Goal: Information Seeking & Learning: Understand process/instructions

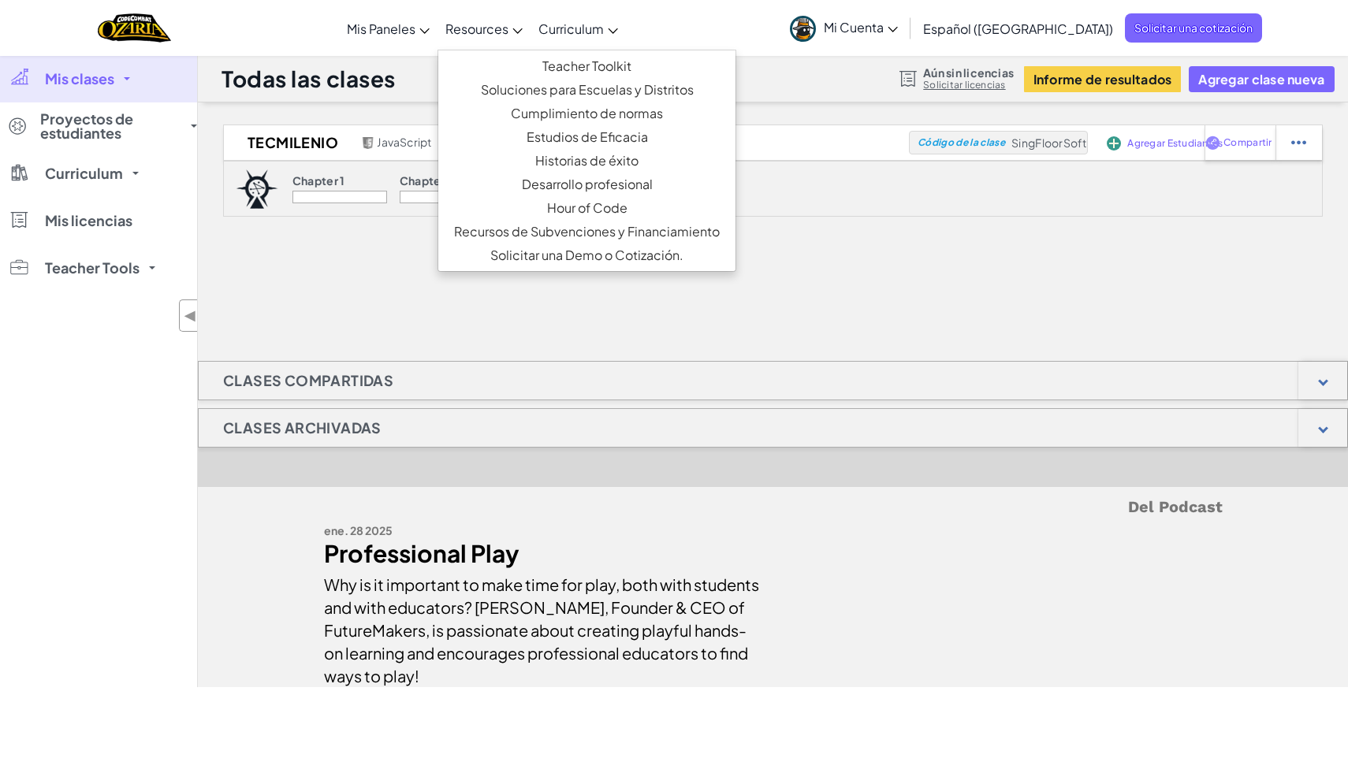
click at [508, 26] on span "Resources" at bounding box center [476, 28] width 63 height 17
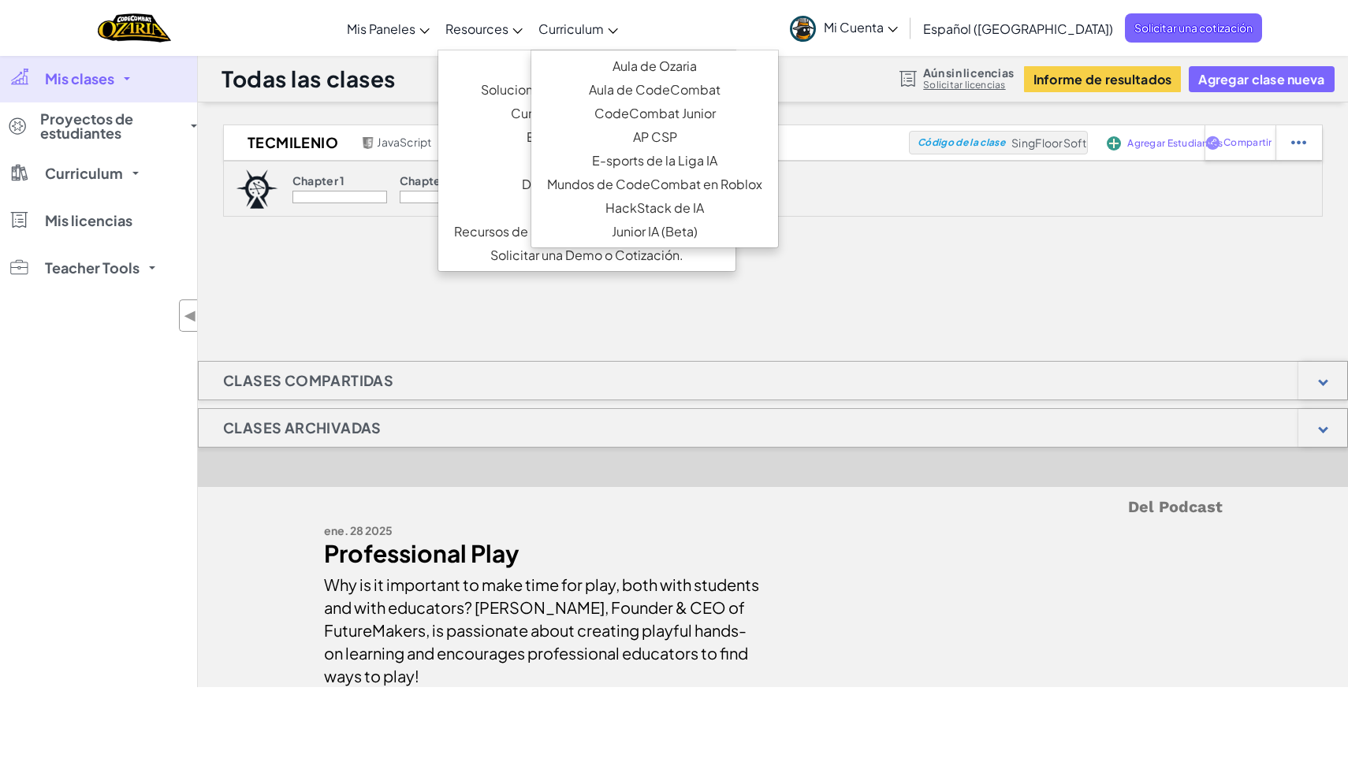
click at [577, 29] on span "Curriculum" at bounding box center [570, 28] width 65 height 17
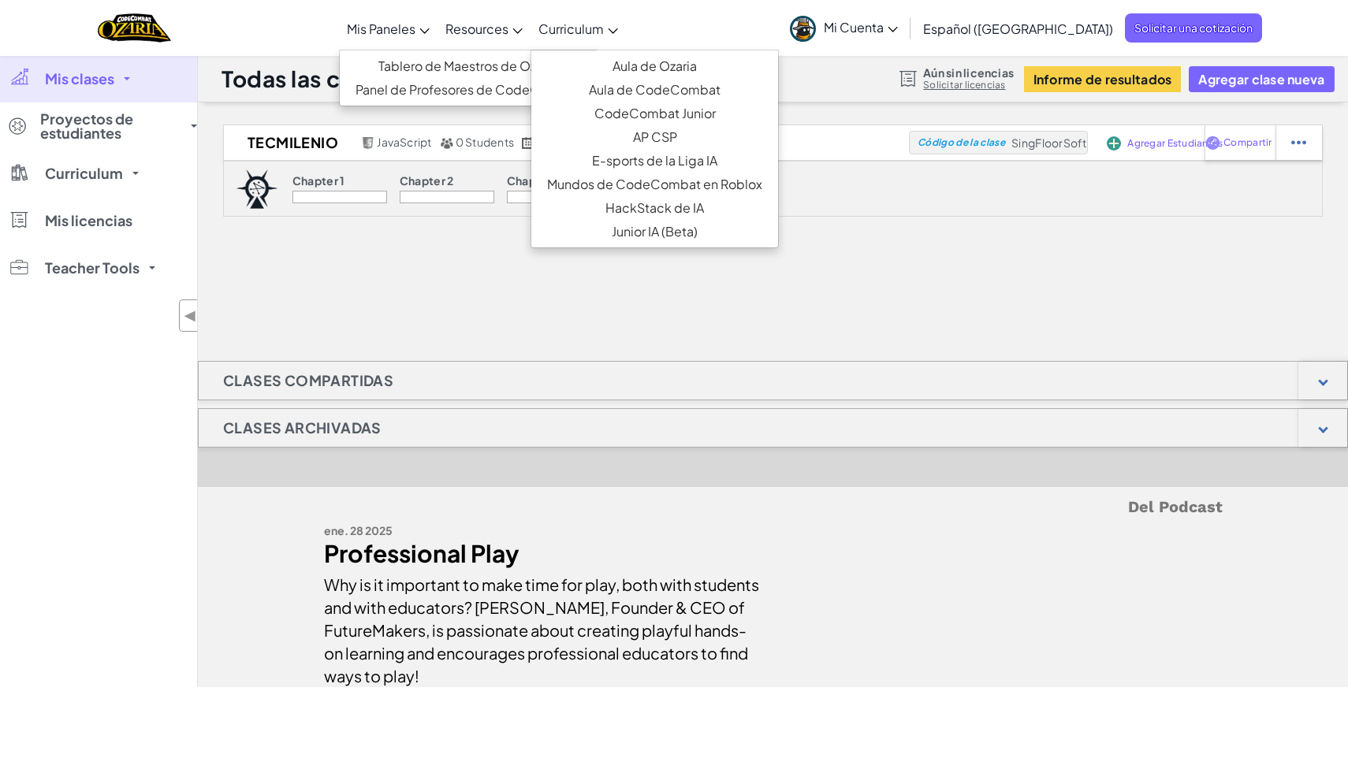
click at [415, 24] on span "Mis Paneles" at bounding box center [381, 28] width 69 height 17
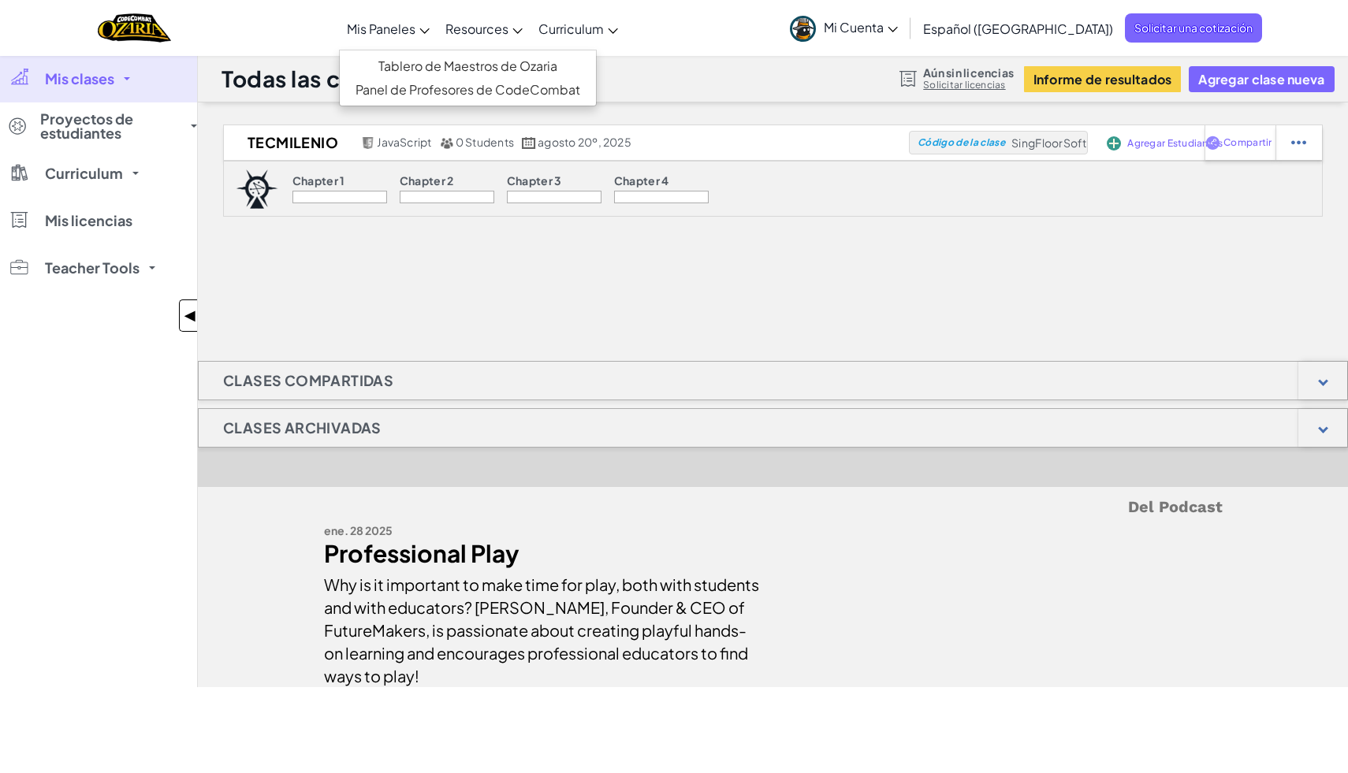
click at [183, 314] on div "◀ ▶" at bounding box center [188, 315] width 18 height 32
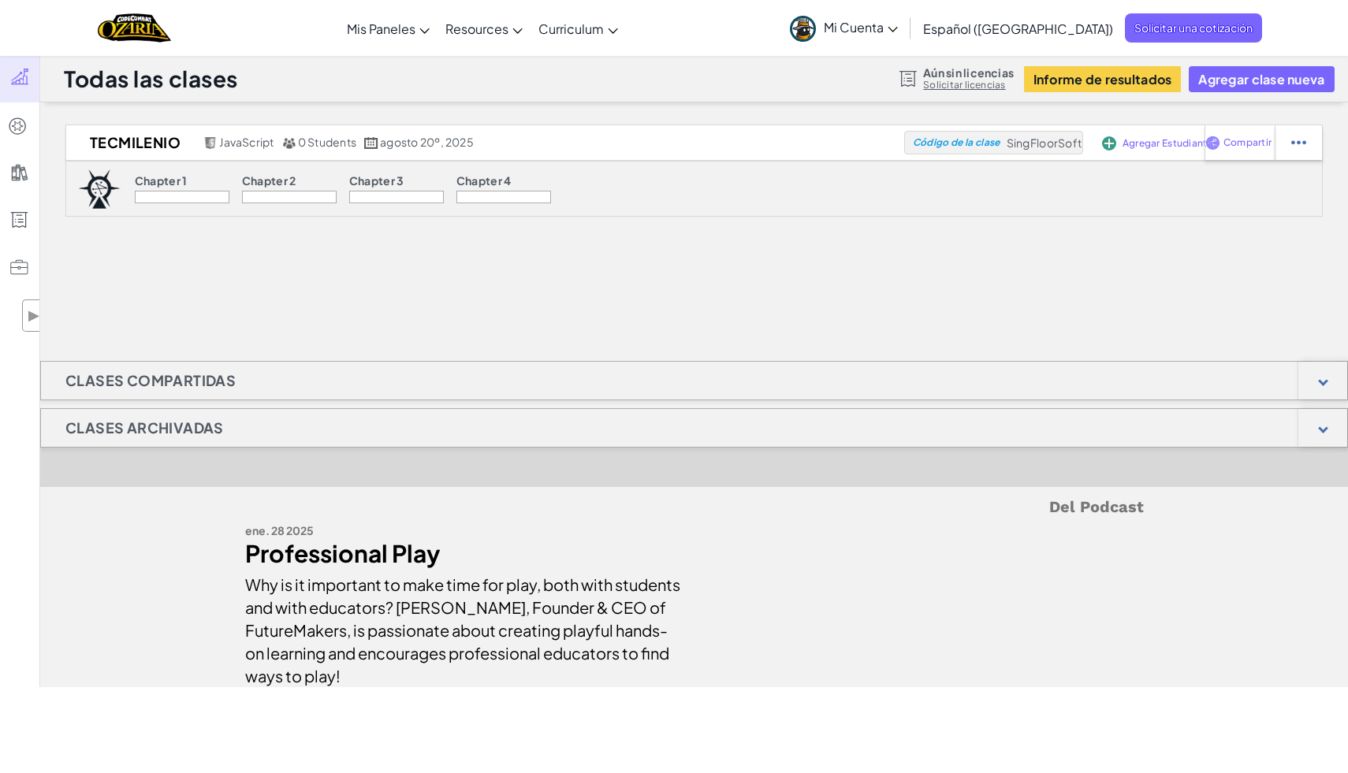
click at [97, 187] on img at bounding box center [99, 188] width 43 height 39
click at [891, 41] on link "Mi Cuenta" at bounding box center [844, 28] width 124 height 50
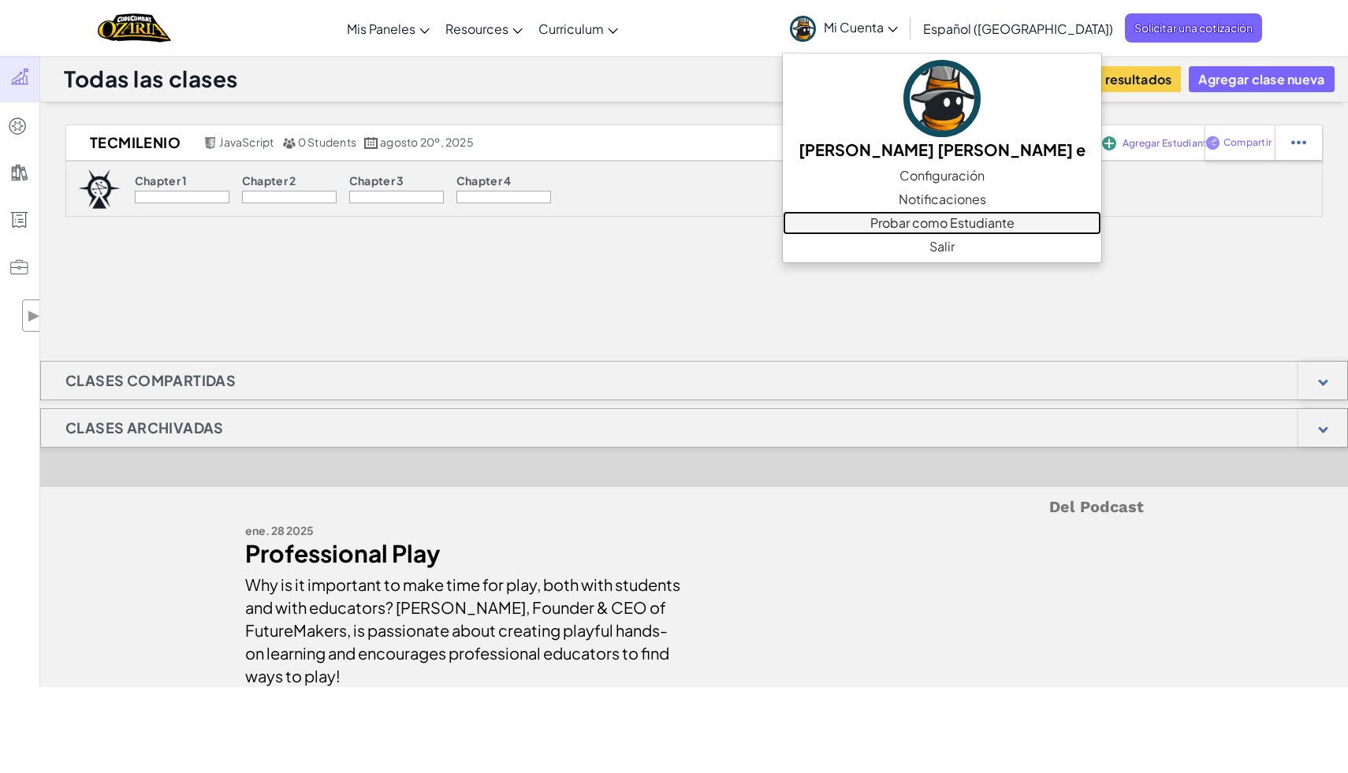
click at [943, 228] on link "Probar como Estudiante" at bounding box center [942, 223] width 318 height 24
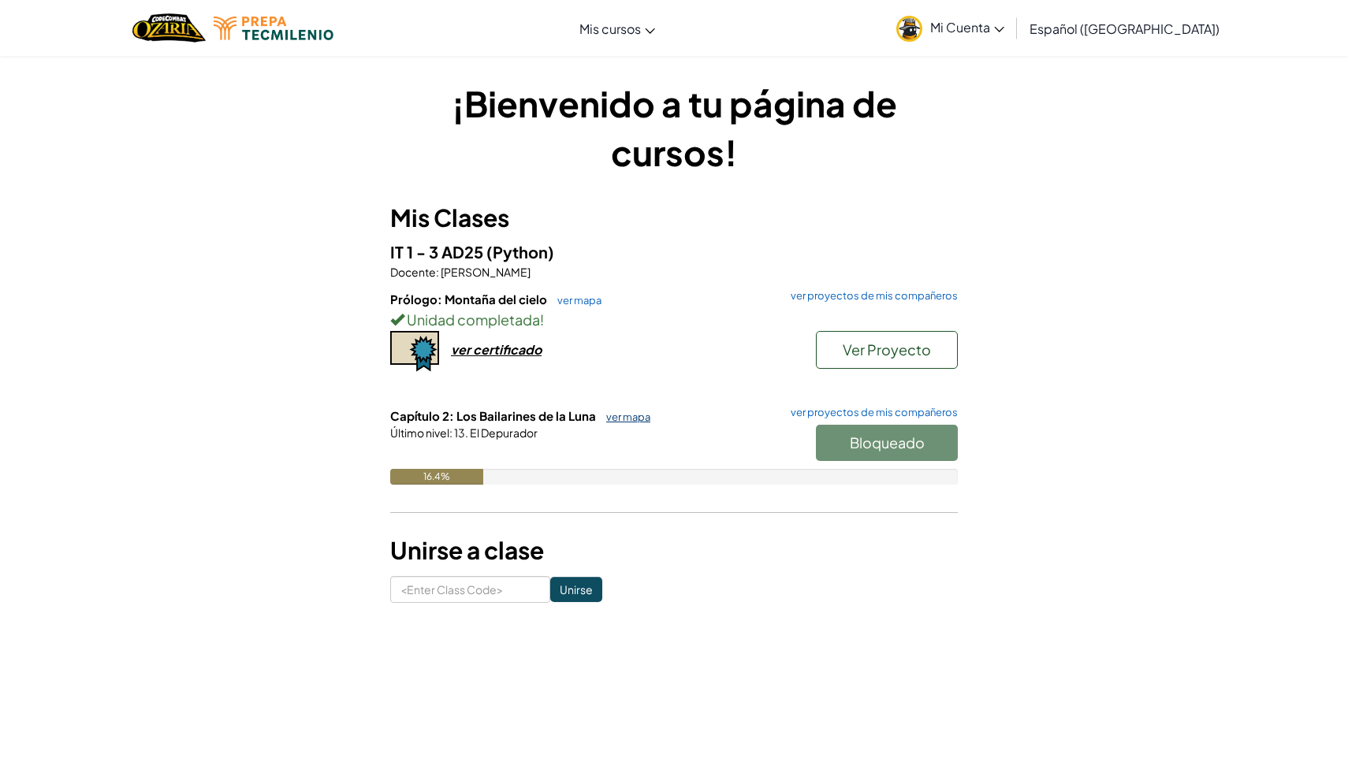
click at [615, 411] on link "ver mapa" at bounding box center [624, 417] width 52 height 13
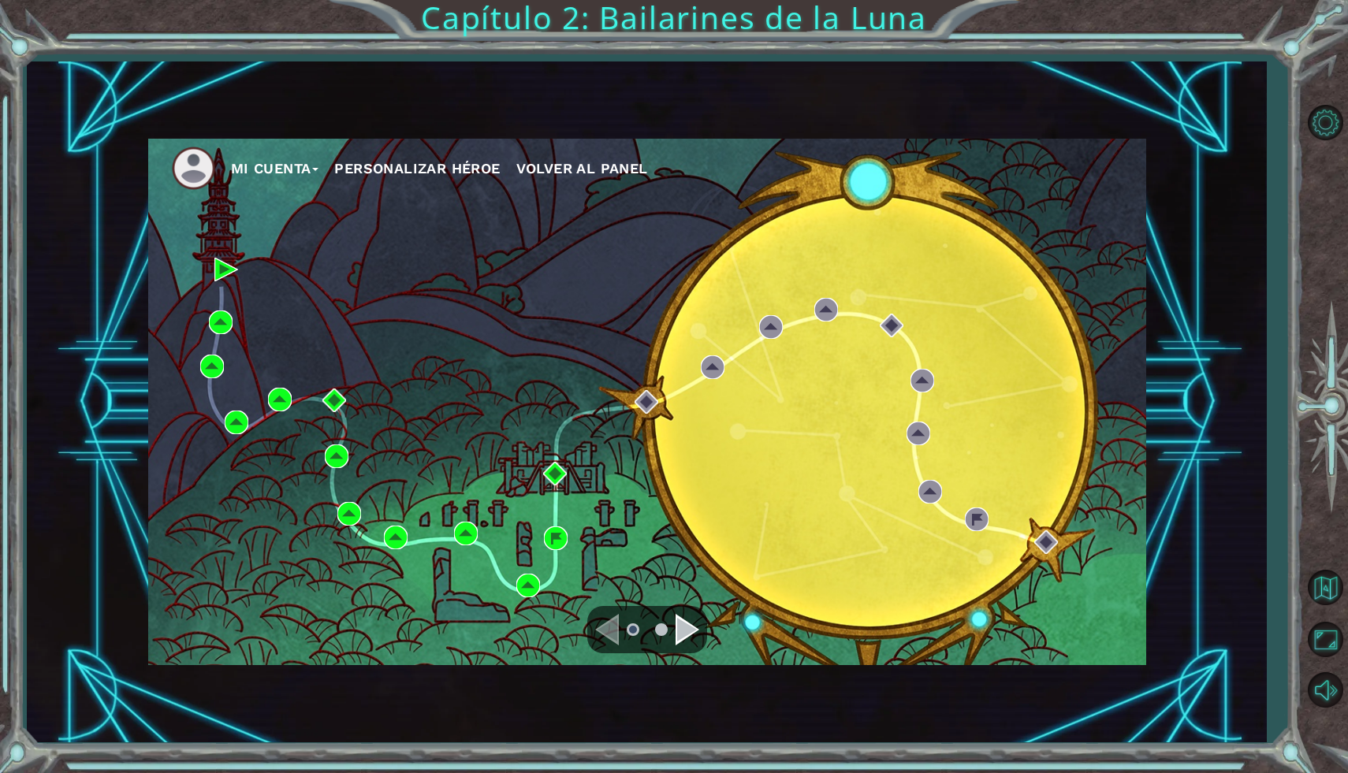
click at [691, 615] on div "Navigate to the next page" at bounding box center [687, 630] width 24 height 32
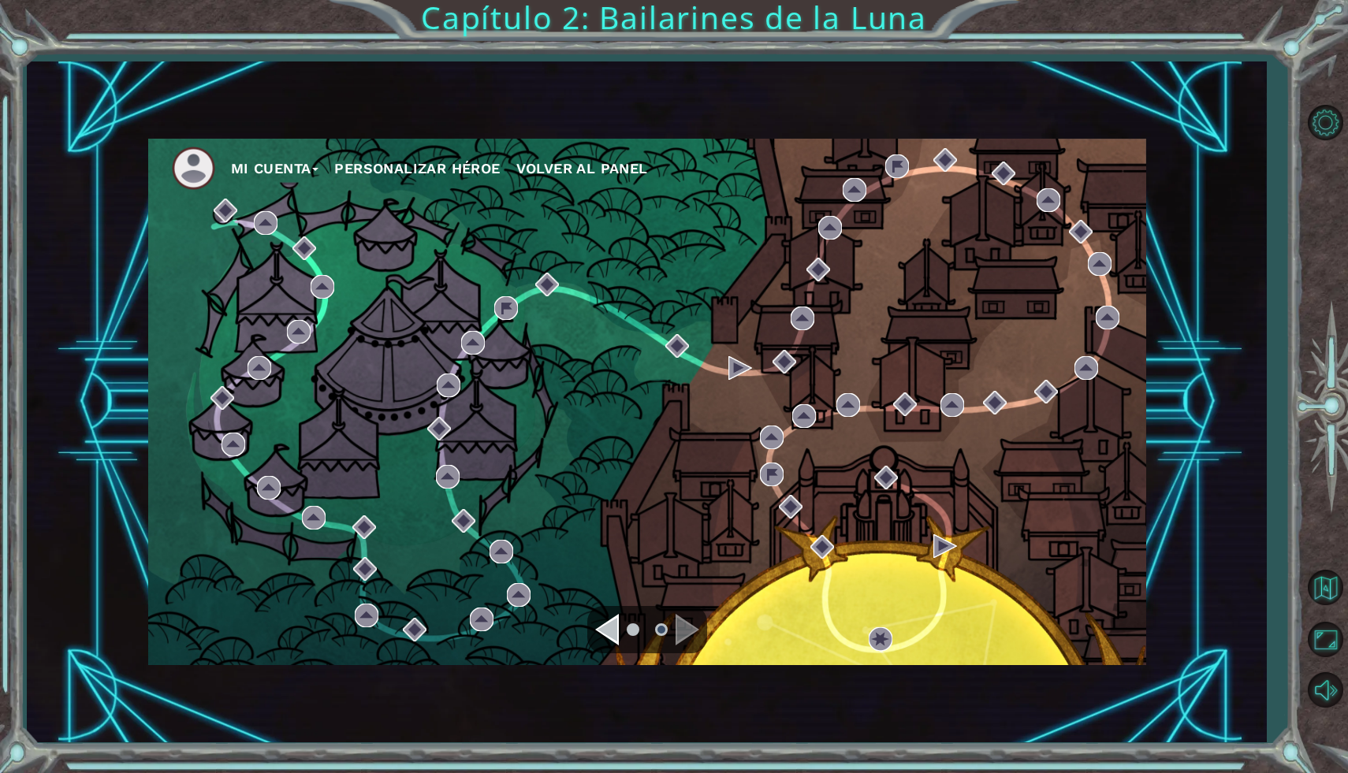
click at [616, 638] on div "Navigate to the previous page" at bounding box center [607, 630] width 24 height 32
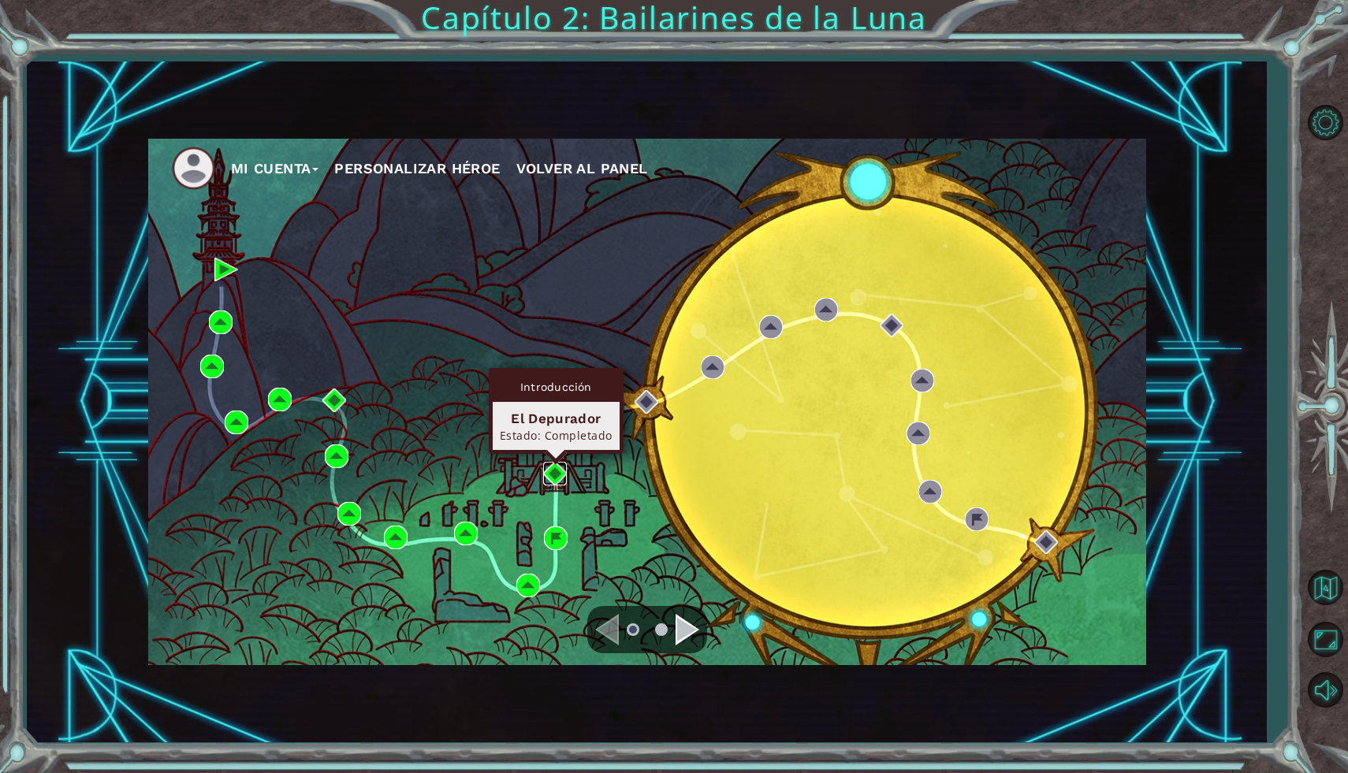
click at [554, 469] on img at bounding box center [555, 474] width 24 height 24
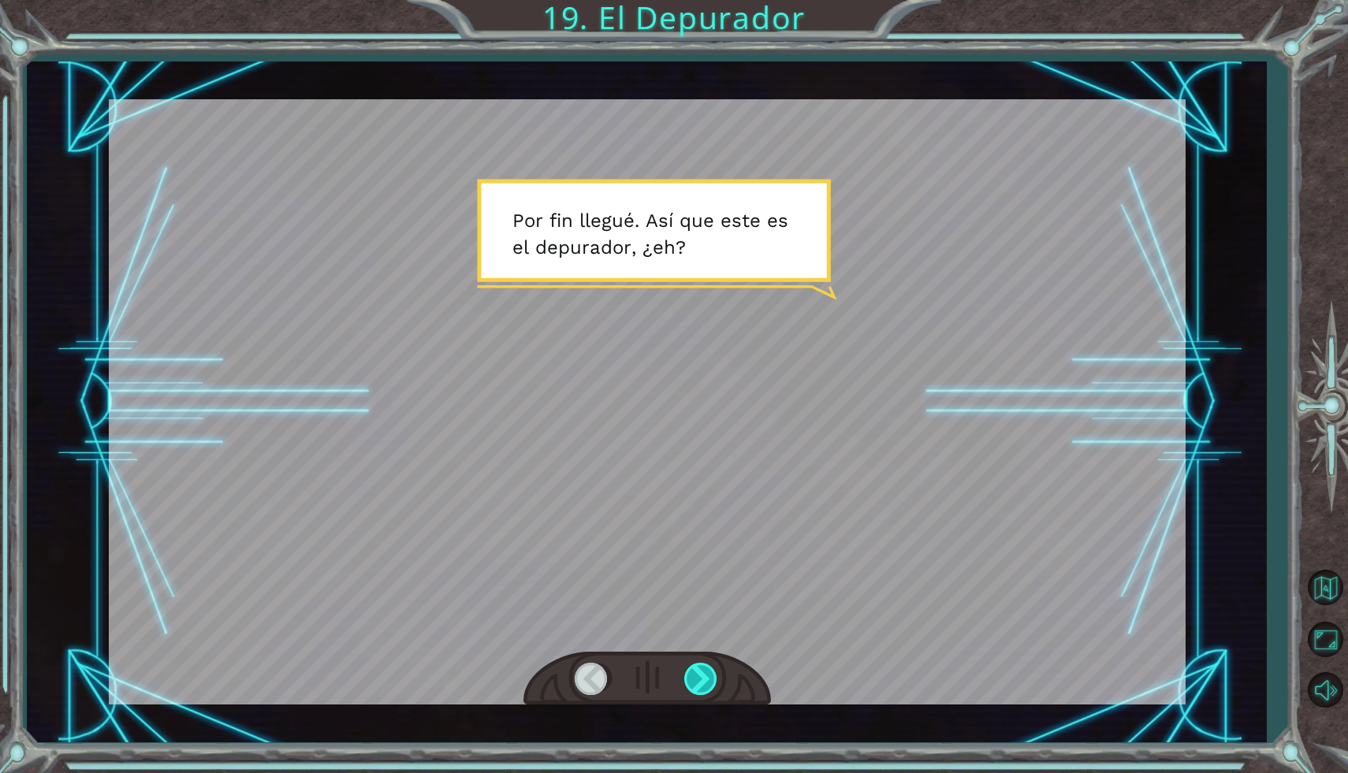
click at [707, 676] on div at bounding box center [701, 679] width 35 height 32
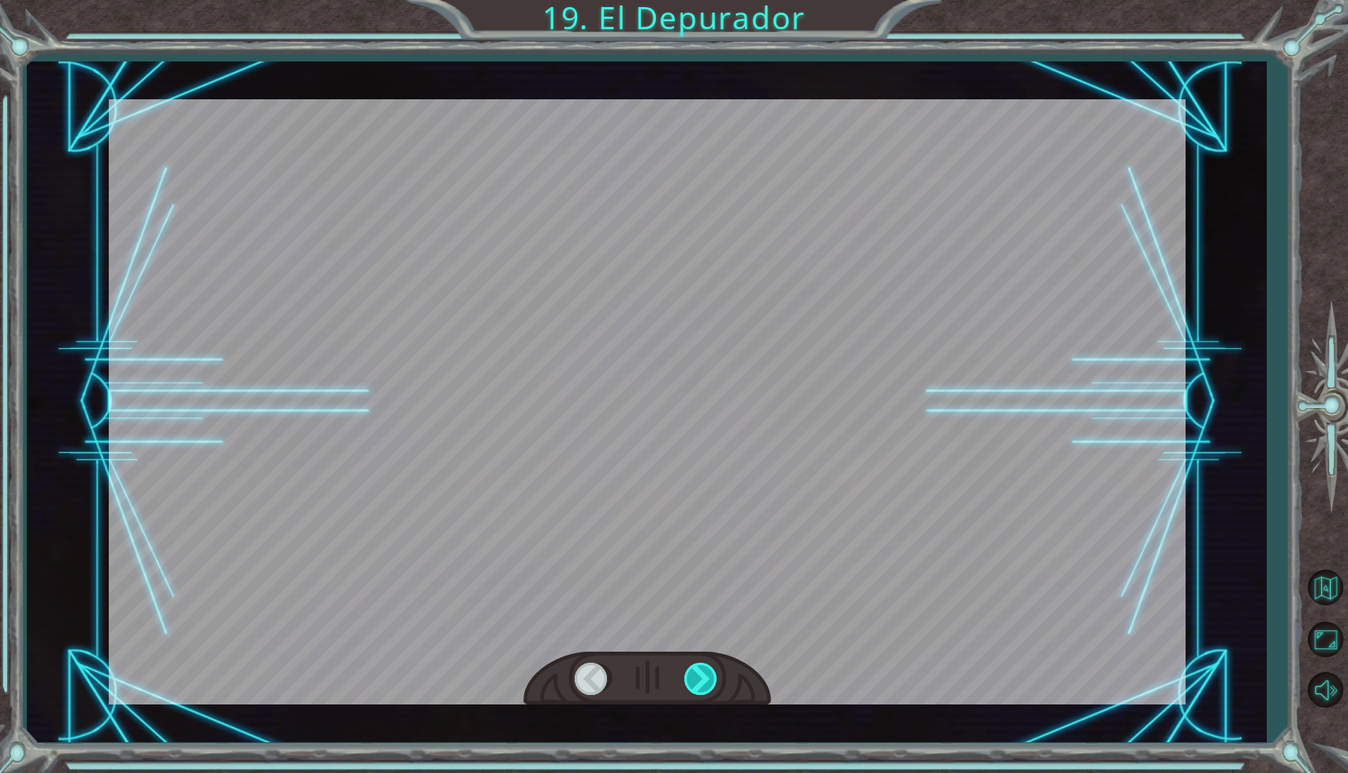
click at [707, 676] on div at bounding box center [701, 679] width 35 height 32
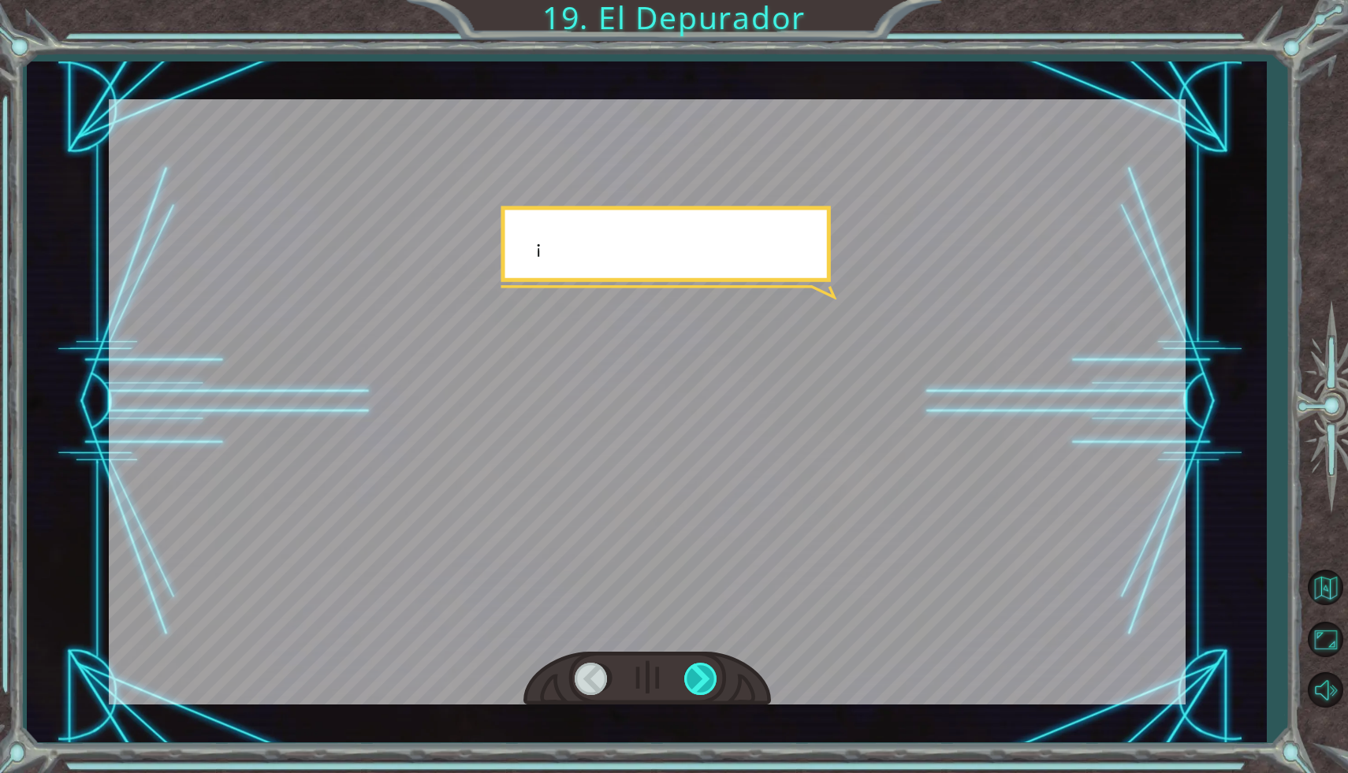
click at [707, 676] on div at bounding box center [701, 679] width 35 height 32
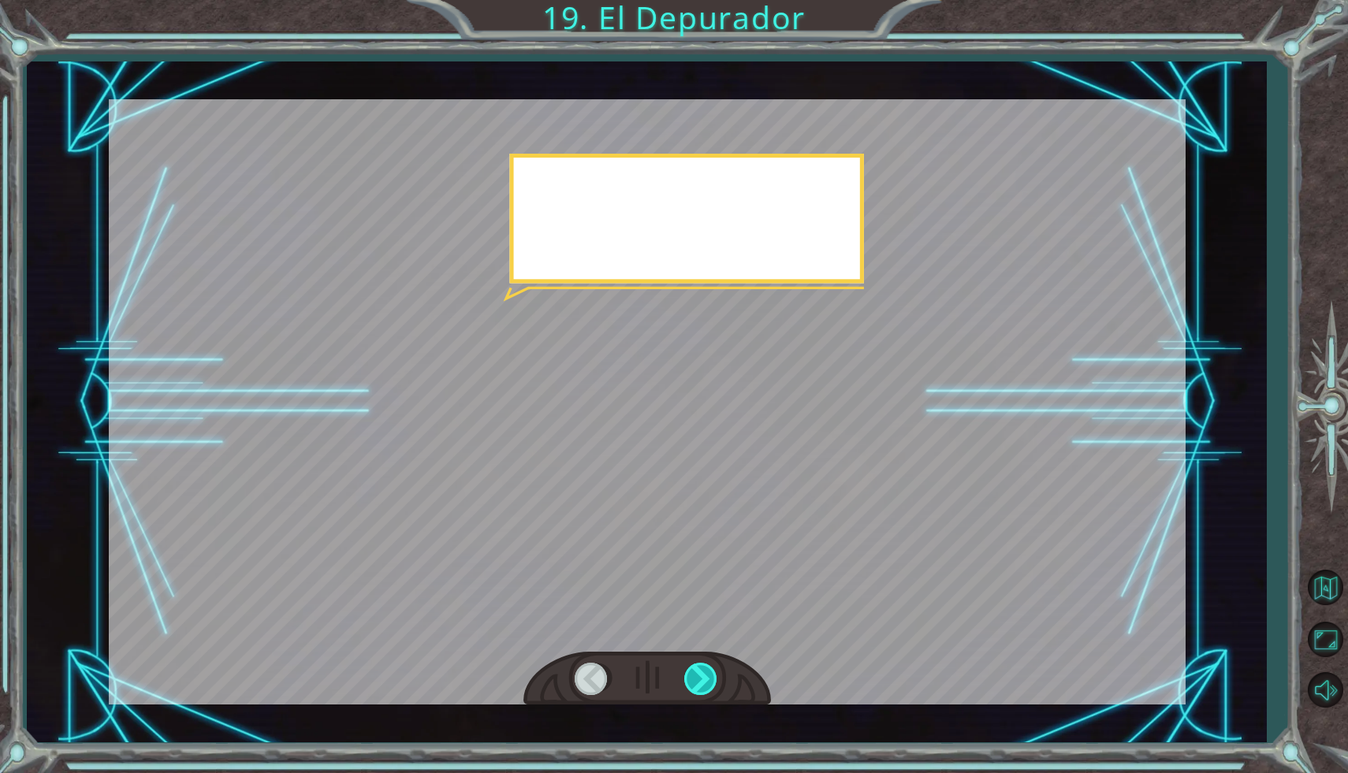
click at [707, 676] on div at bounding box center [701, 679] width 35 height 32
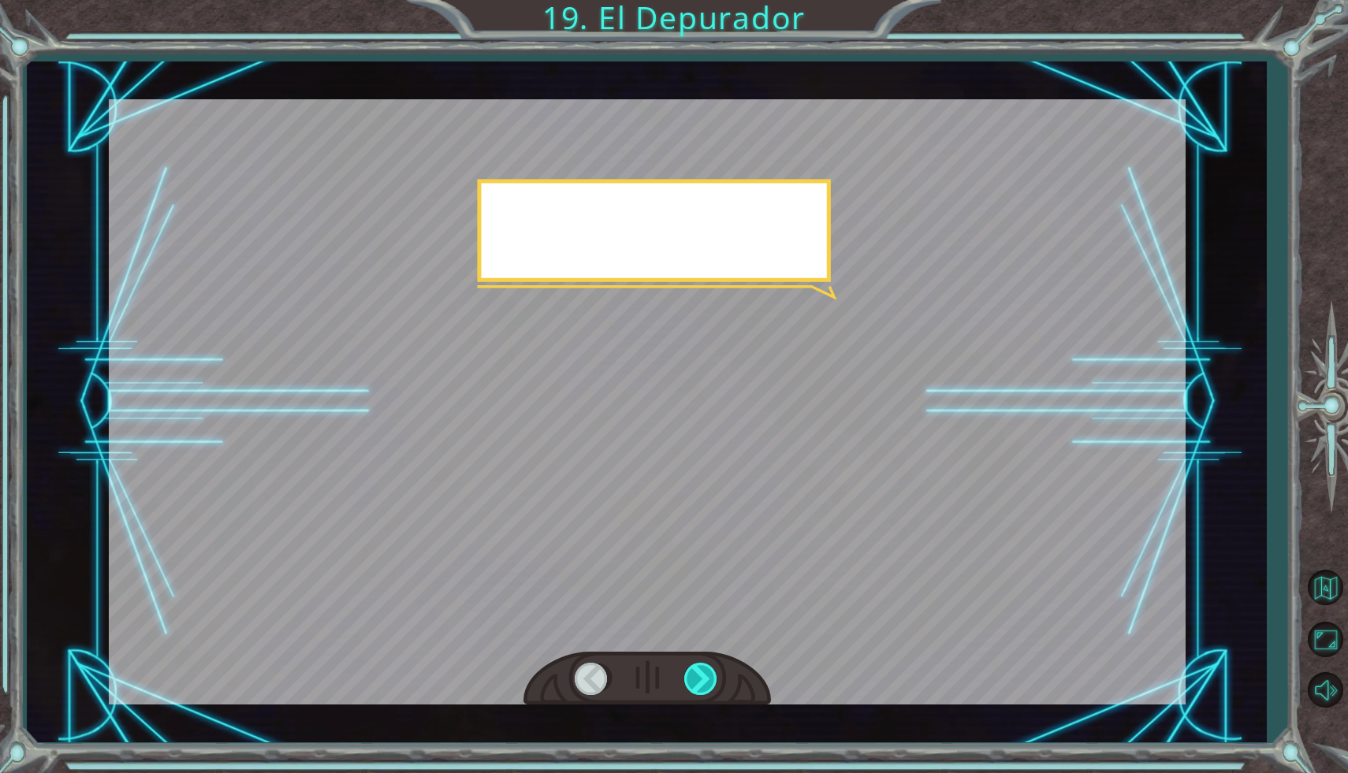
click at [707, 676] on div at bounding box center [701, 679] width 35 height 32
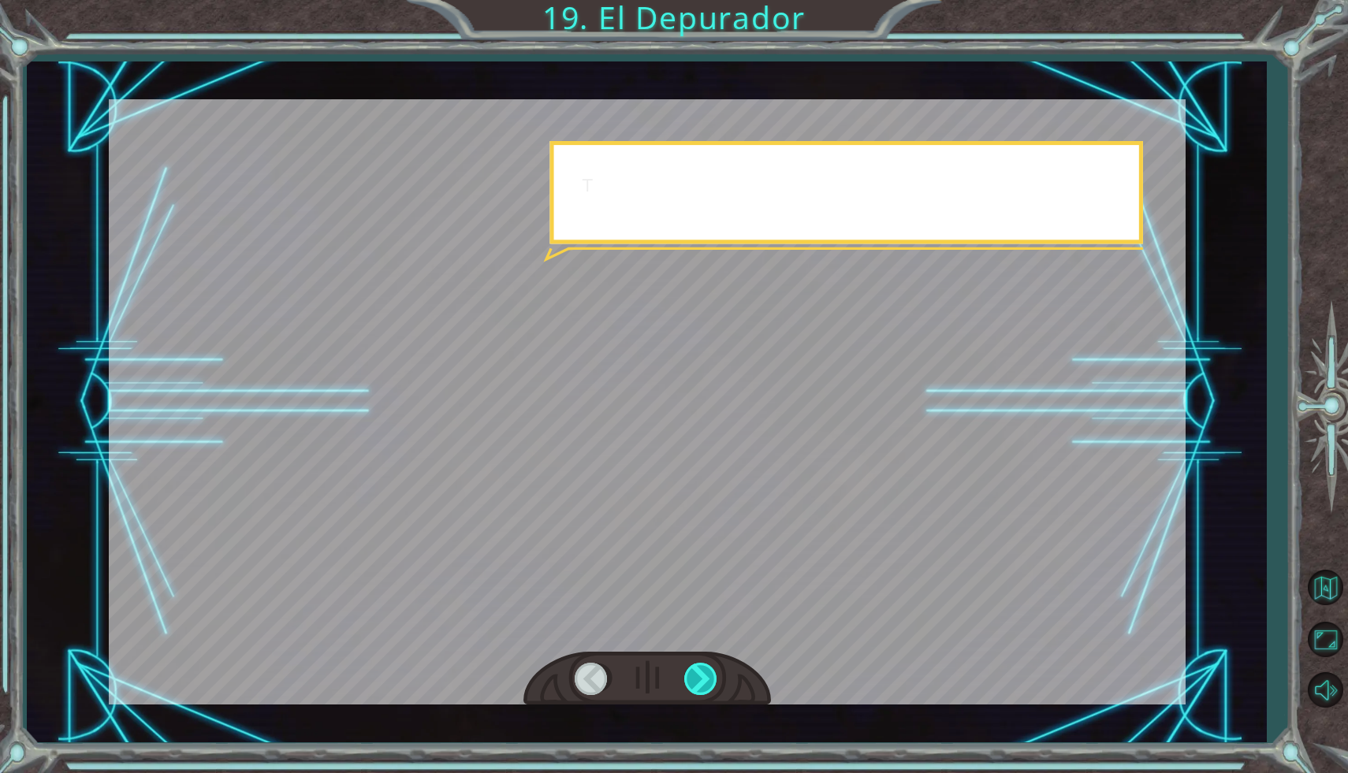
click at [707, 676] on div at bounding box center [701, 679] width 35 height 32
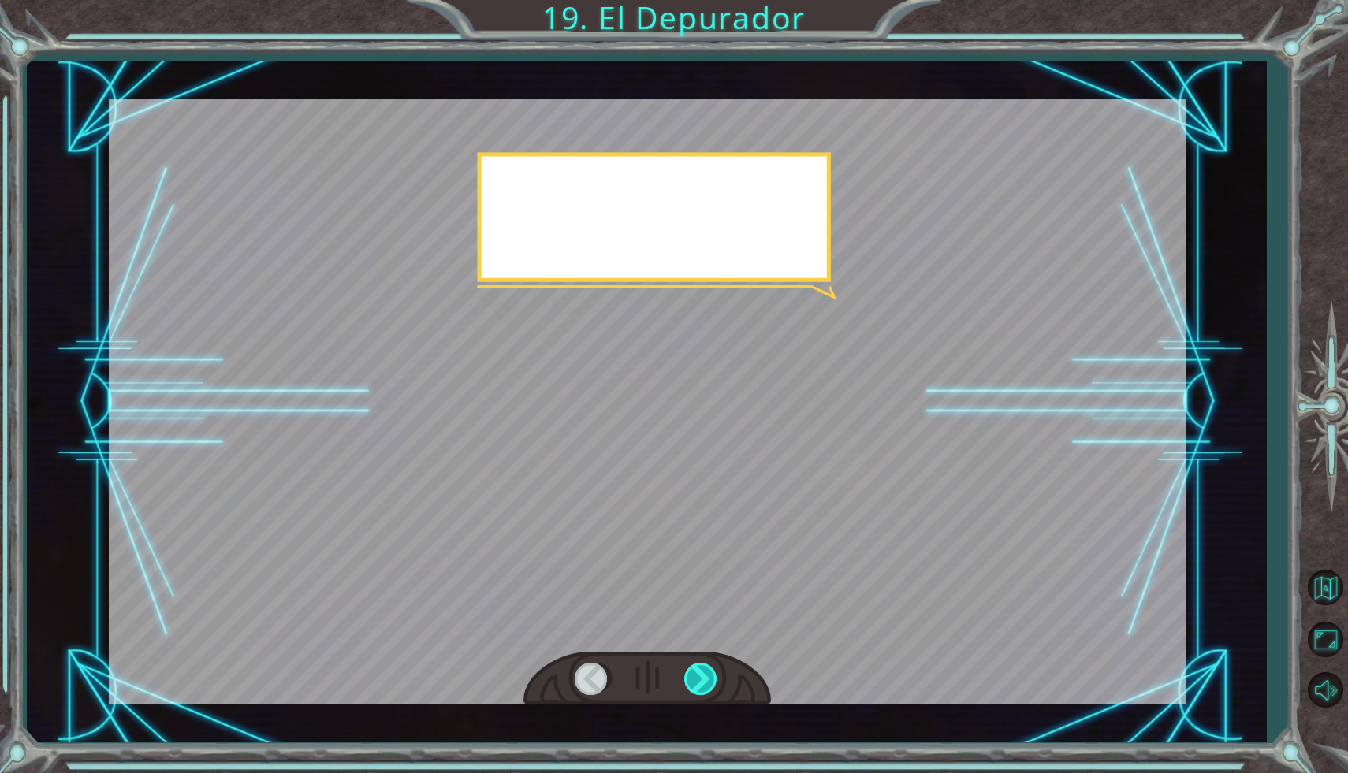
click at [707, 676] on div at bounding box center [701, 679] width 35 height 32
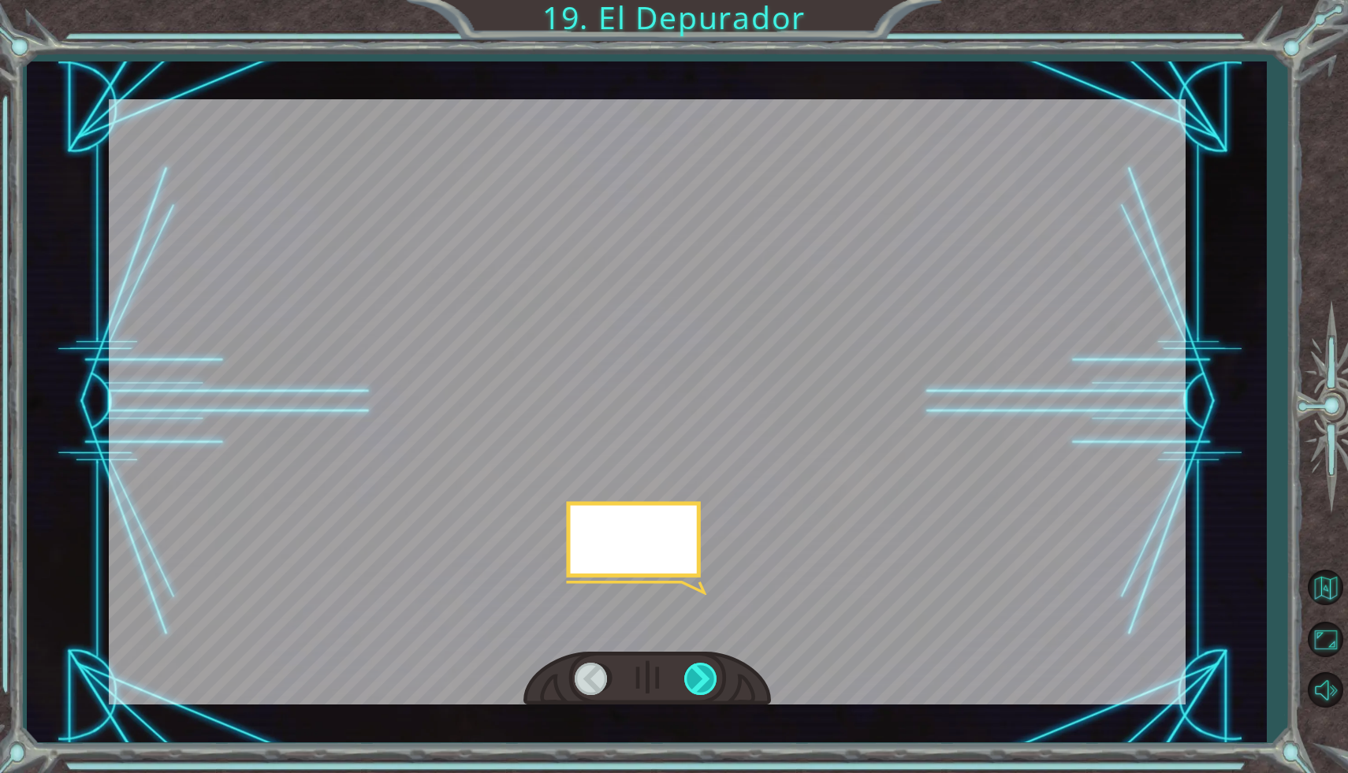
click at [707, 676] on div at bounding box center [701, 679] width 35 height 32
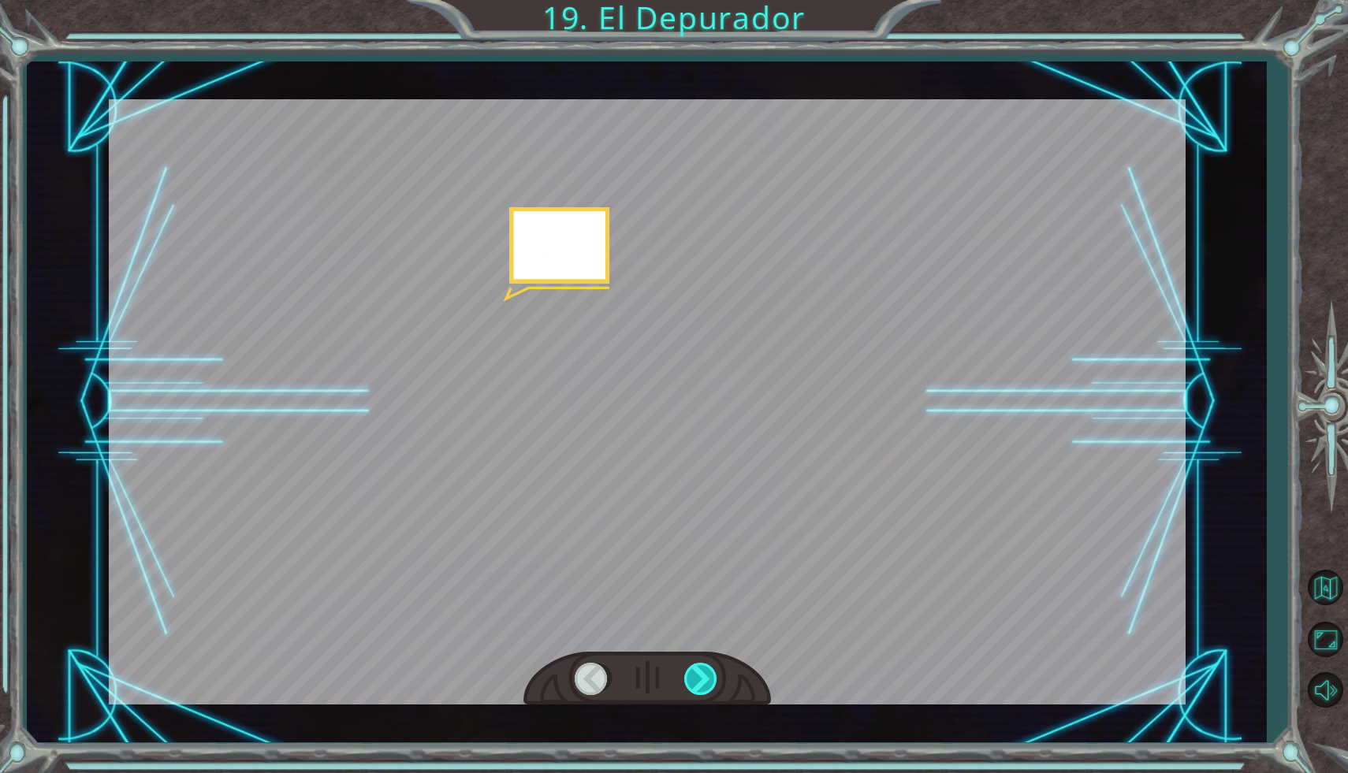
click at [707, 676] on div at bounding box center [701, 679] width 35 height 32
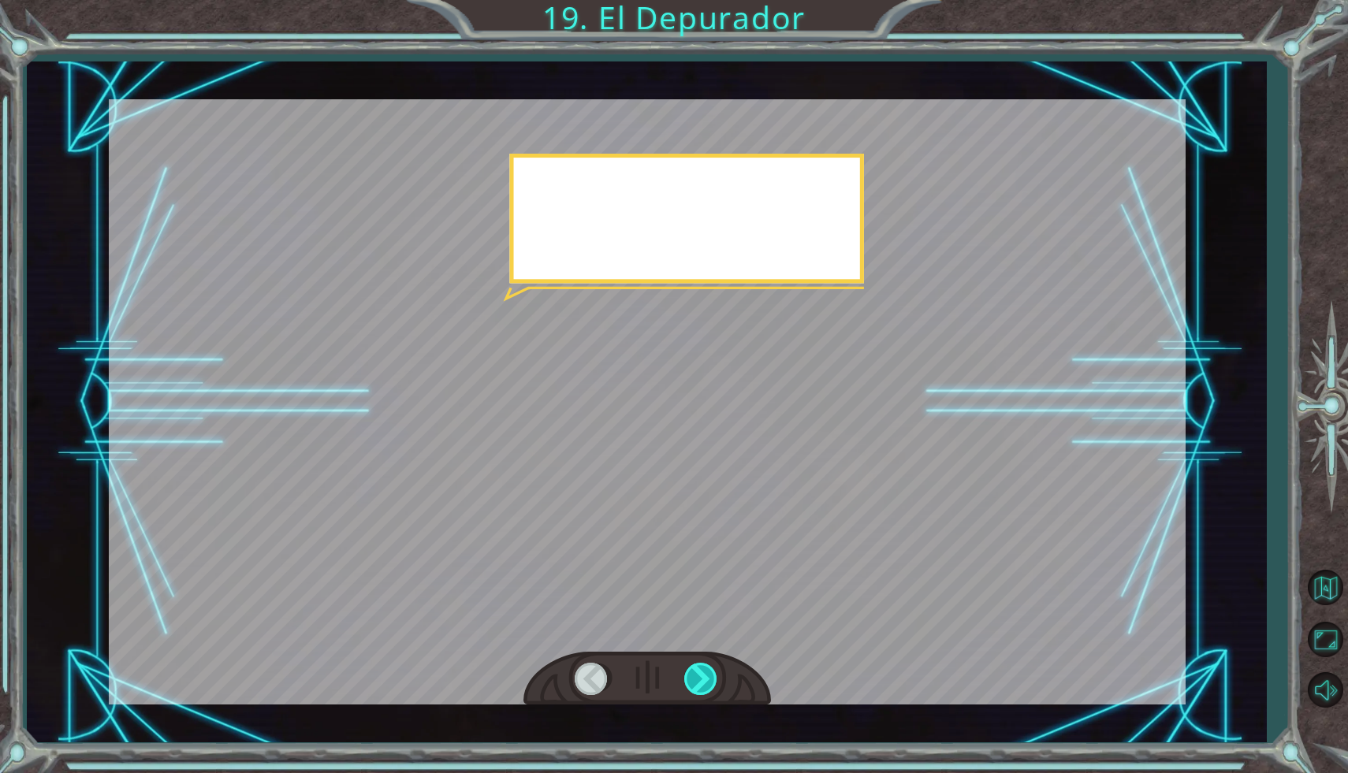
click at [707, 676] on div at bounding box center [701, 679] width 35 height 32
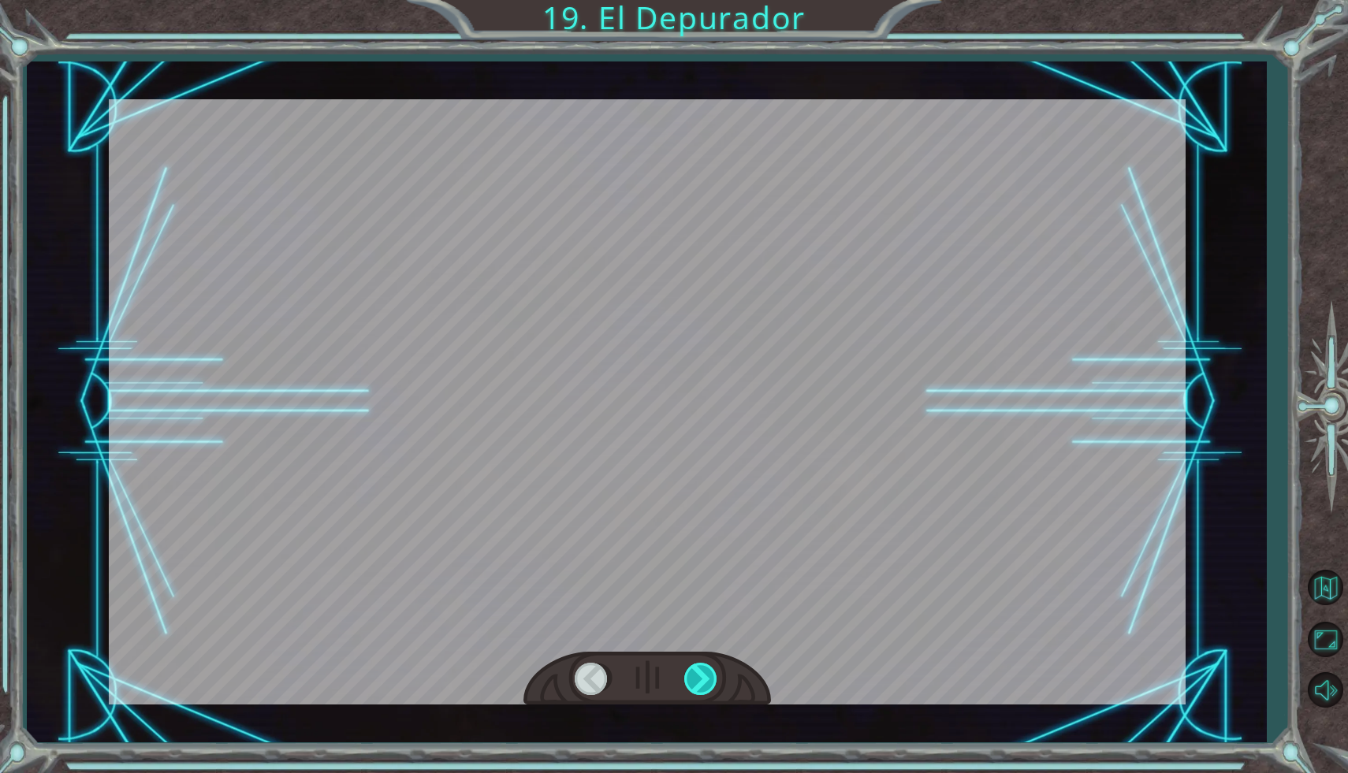
click at [707, 676] on div at bounding box center [701, 679] width 35 height 32
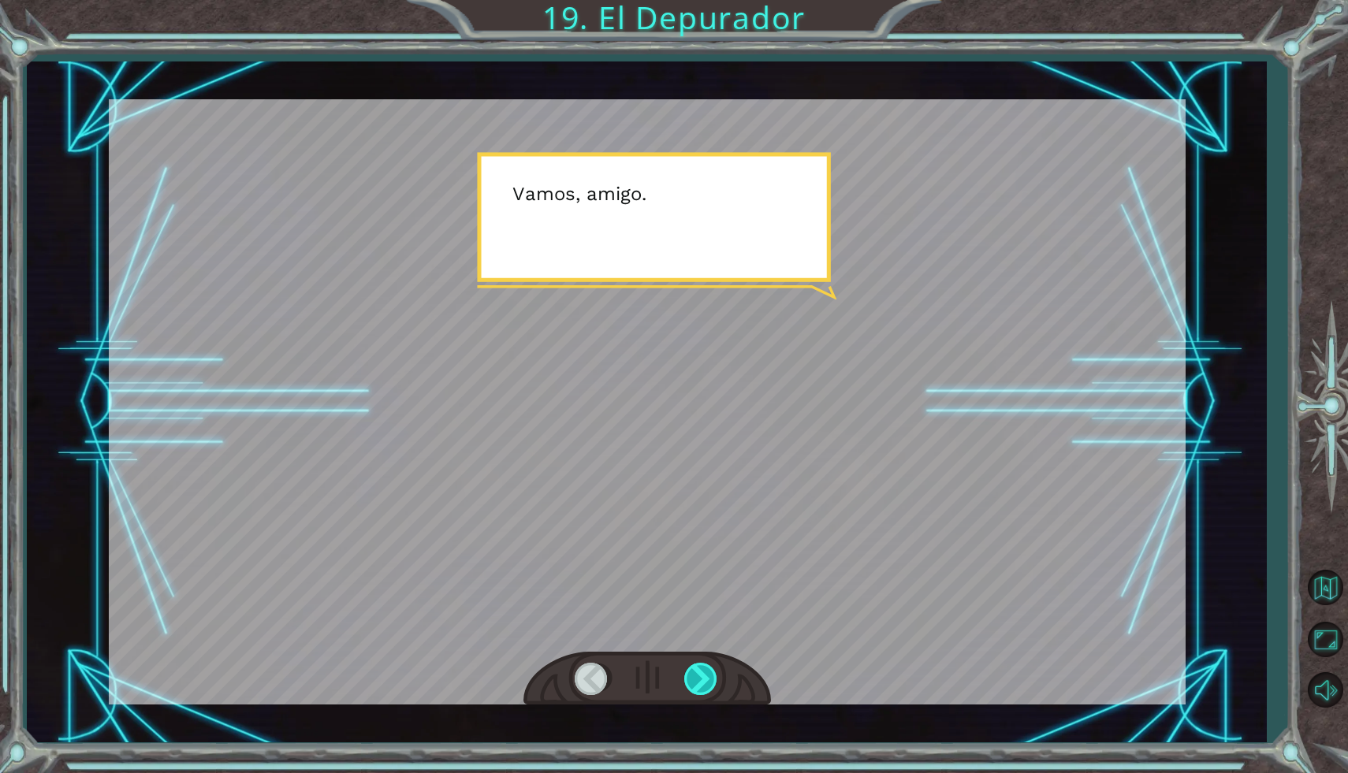
click at [707, 676] on div at bounding box center [701, 679] width 35 height 32
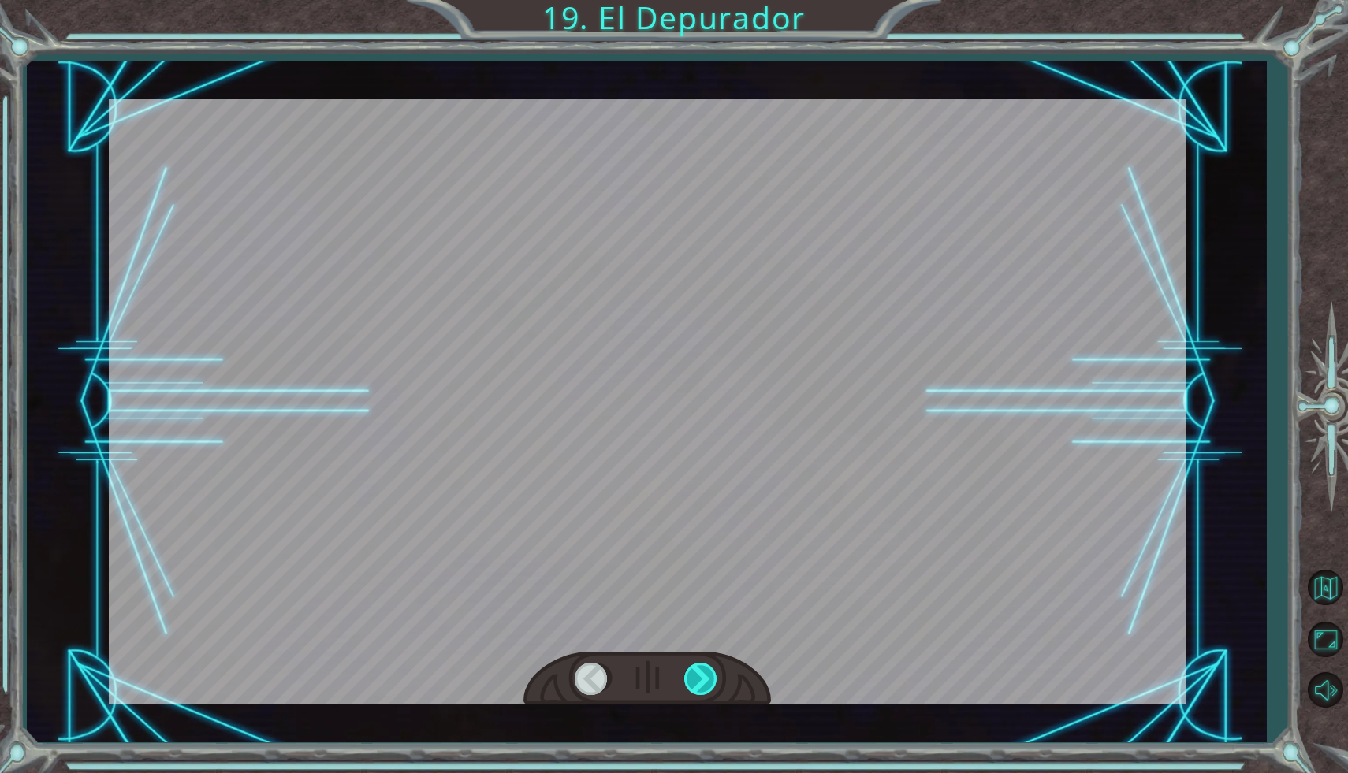
click at [707, 676] on div at bounding box center [701, 679] width 35 height 32
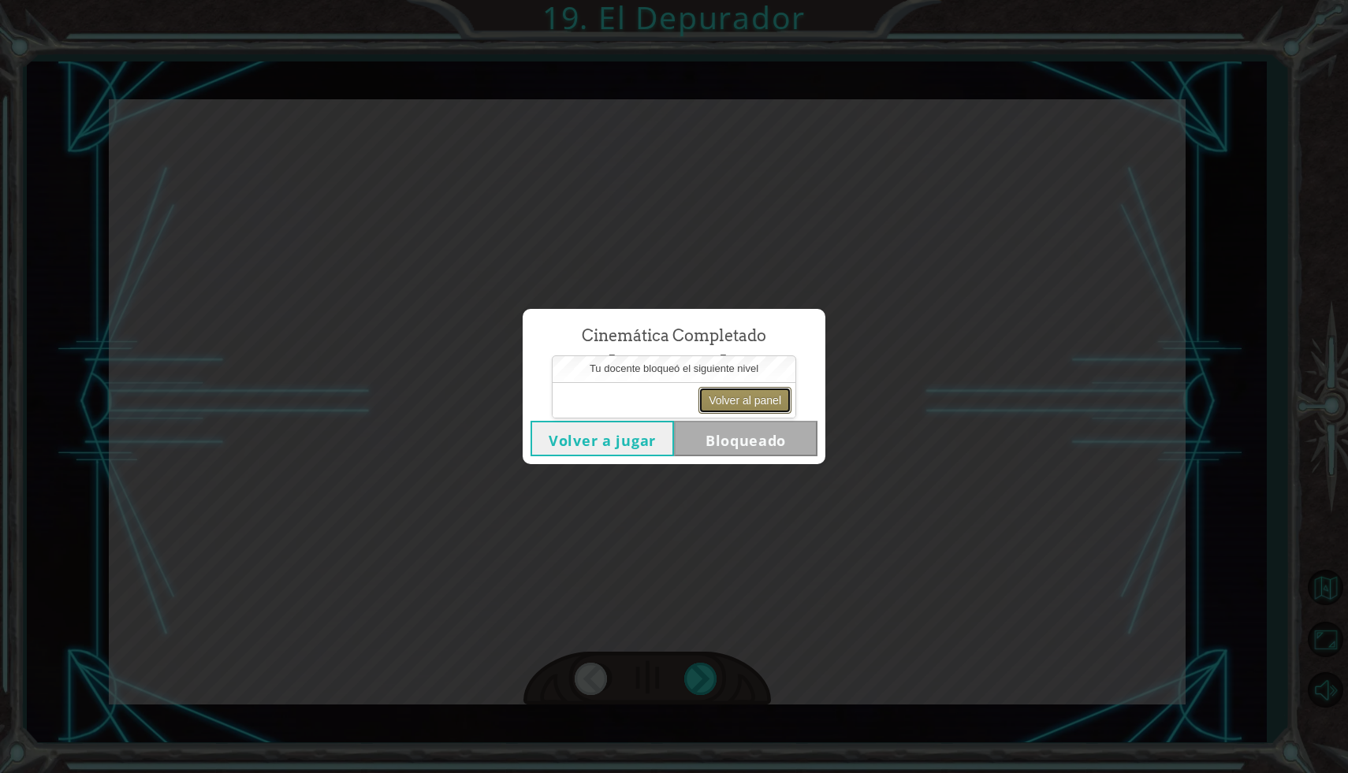
click at [716, 401] on button "Volver al panel" at bounding box center [744, 400] width 93 height 27
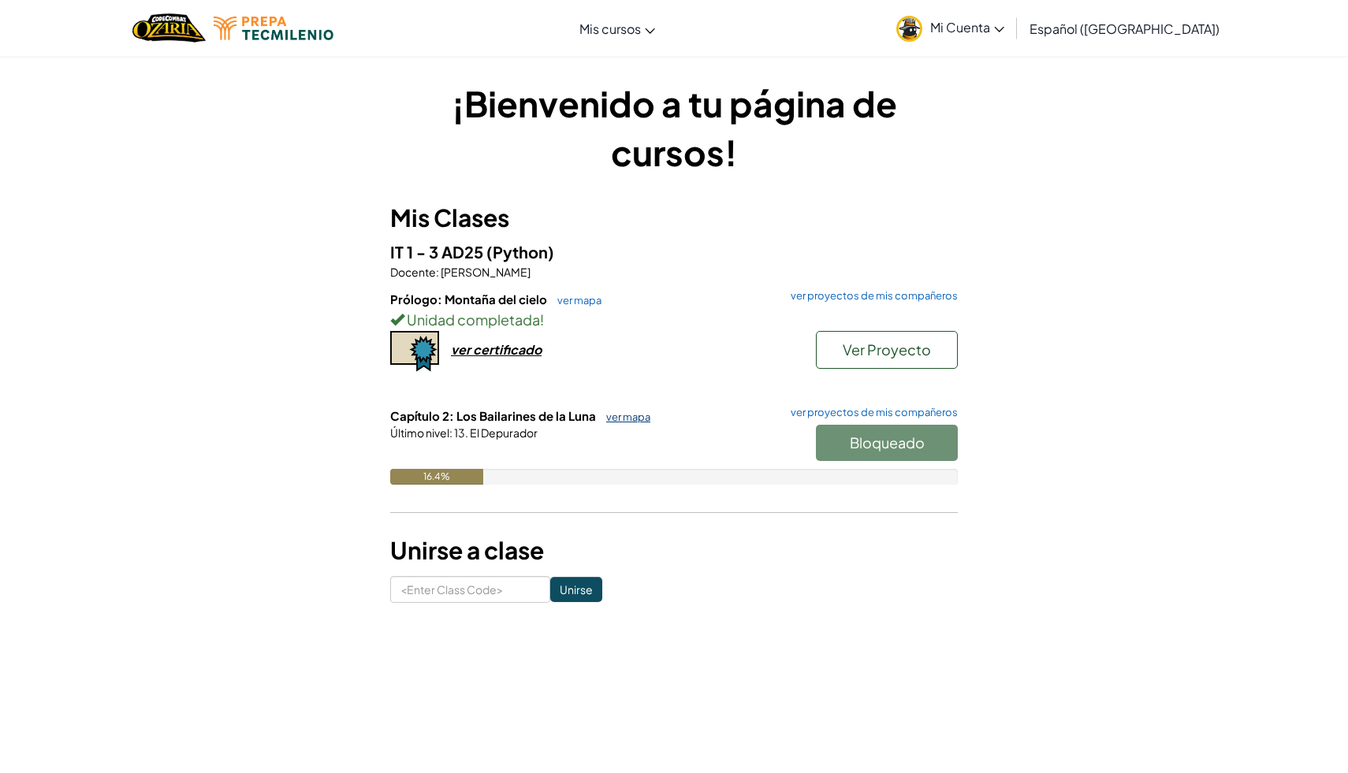
click at [632, 415] on link "ver mapa" at bounding box center [624, 417] width 52 height 13
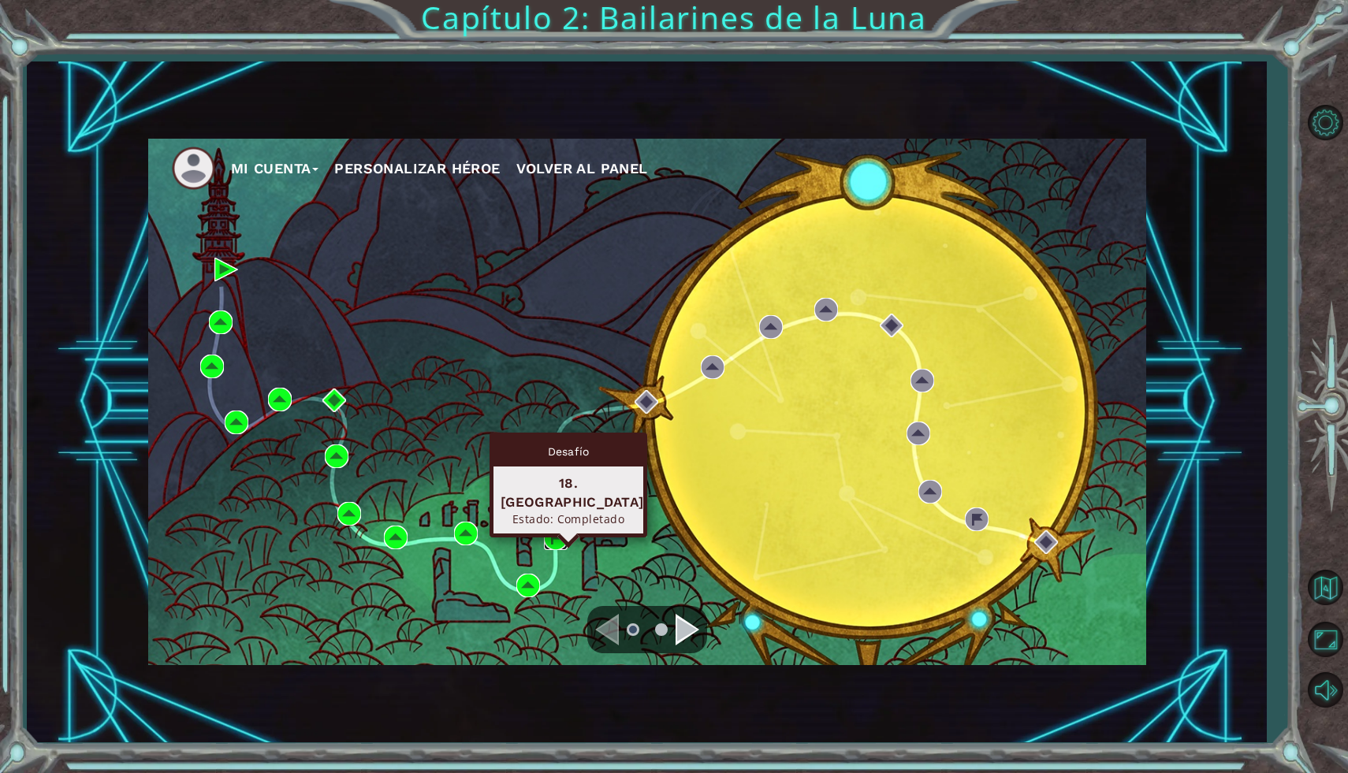
click at [556, 537] on img at bounding box center [556, 538] width 24 height 24
